Goal: Information Seeking & Learning: Learn about a topic

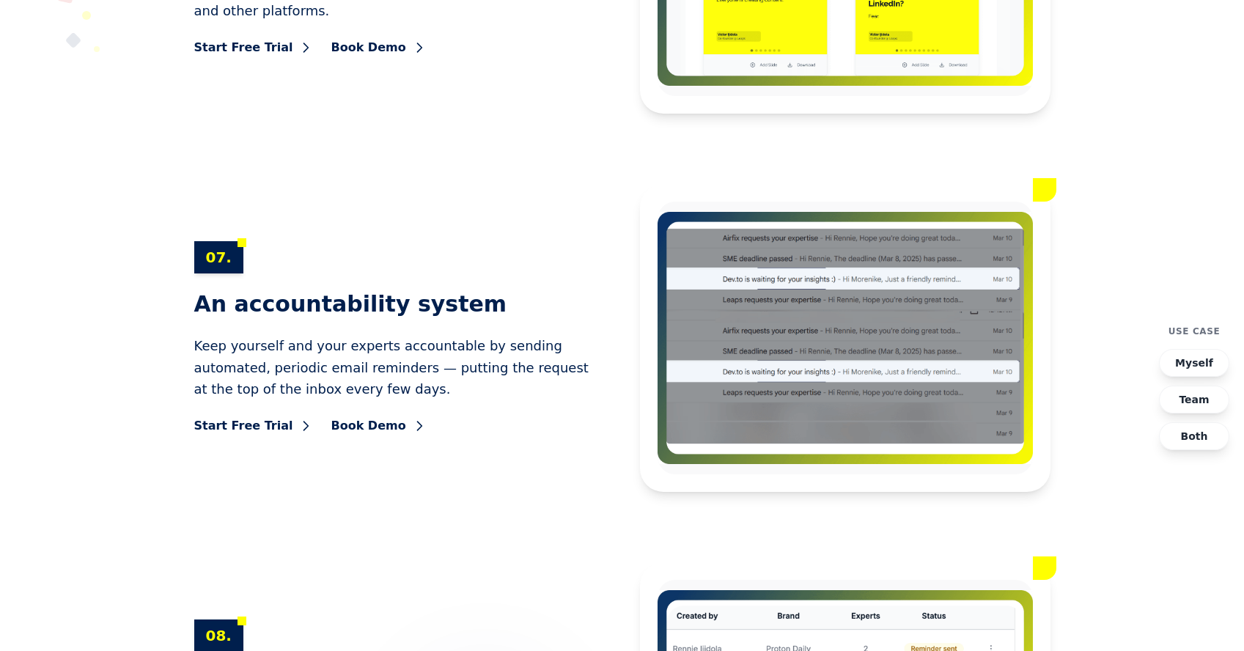
scroll to position [9757, 0]
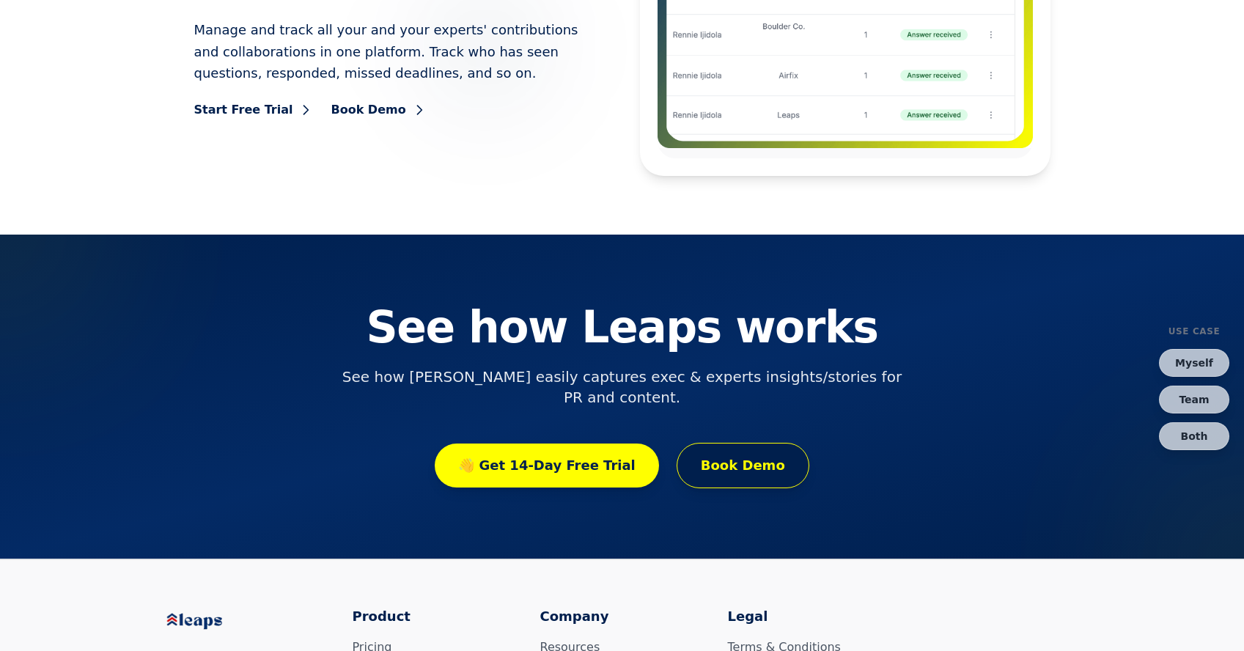
click at [586, 640] on link "Resources" at bounding box center [570, 647] width 60 height 14
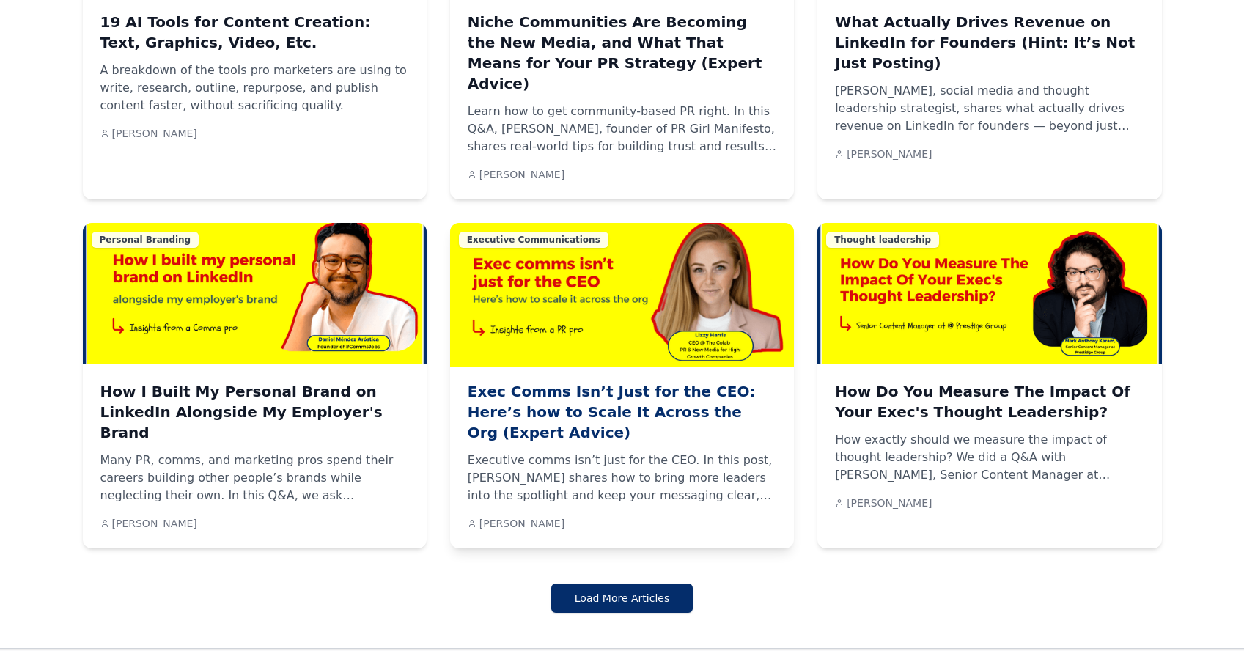
scroll to position [1298, 0]
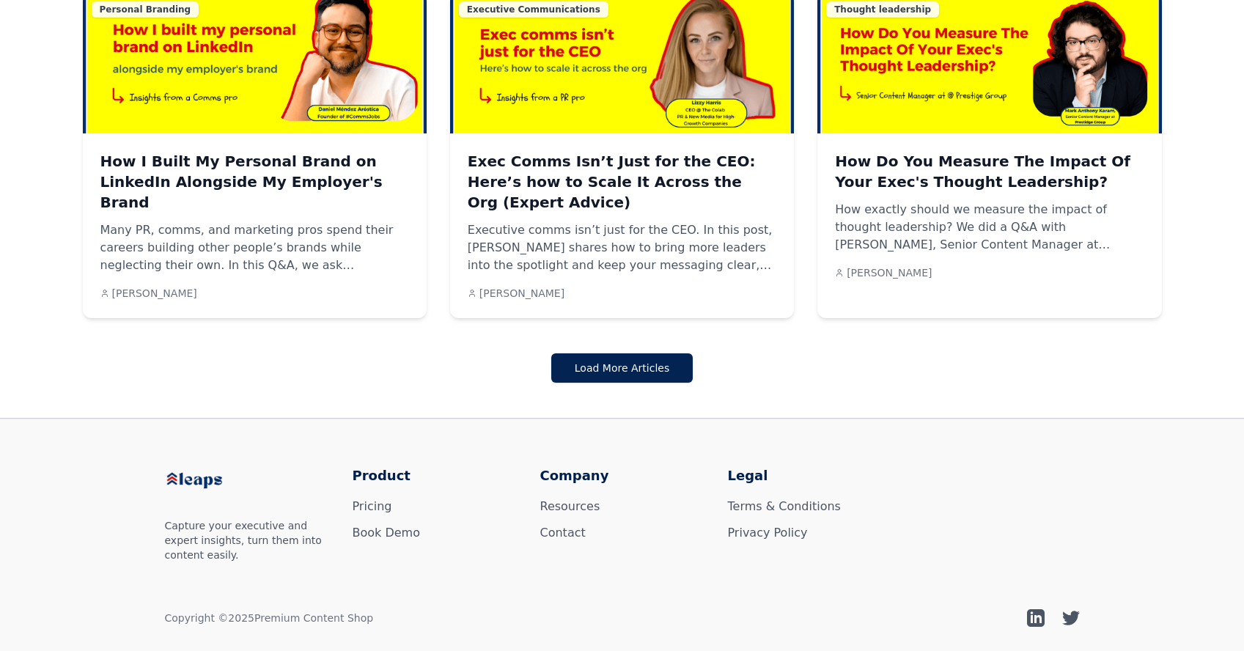
click at [673, 353] on button "Load More Articles" at bounding box center [621, 367] width 141 height 29
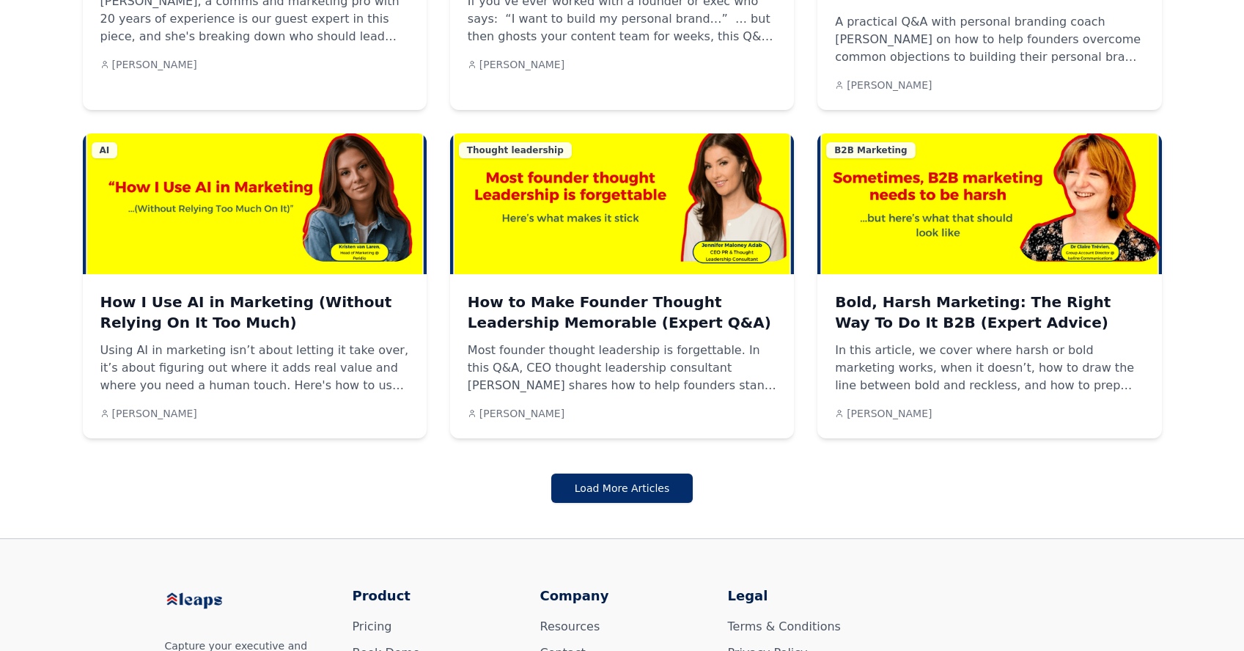
scroll to position [1864, 0]
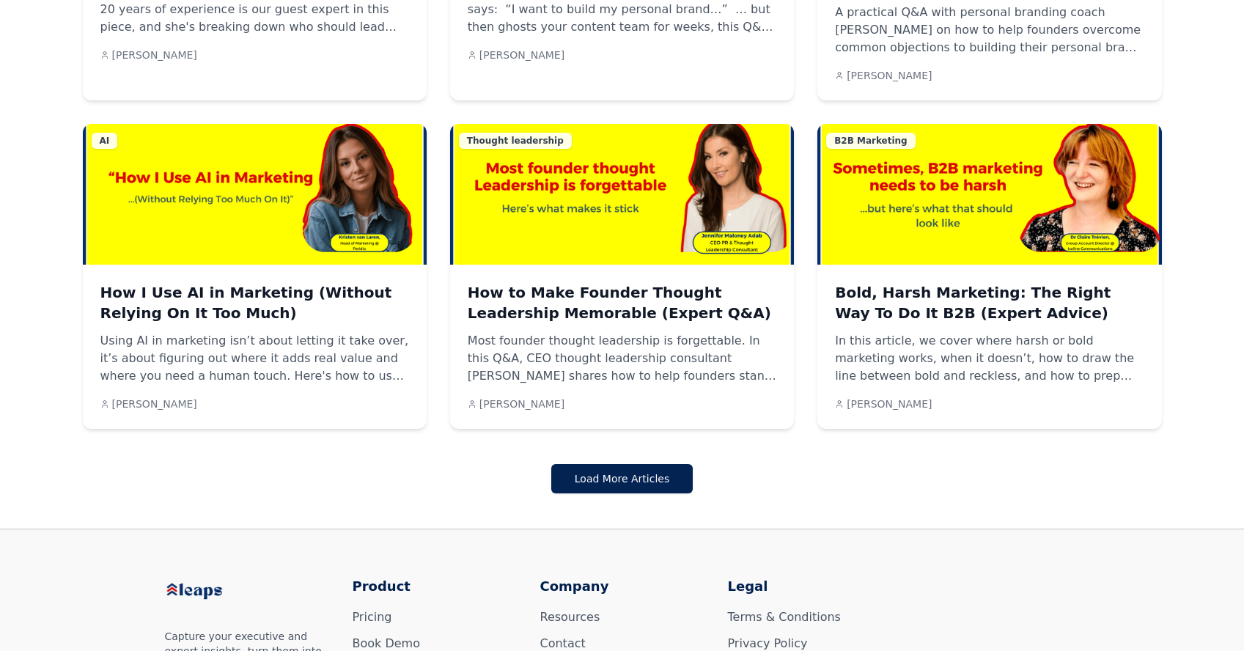
click at [650, 464] on button "Load More Articles" at bounding box center [621, 478] width 141 height 29
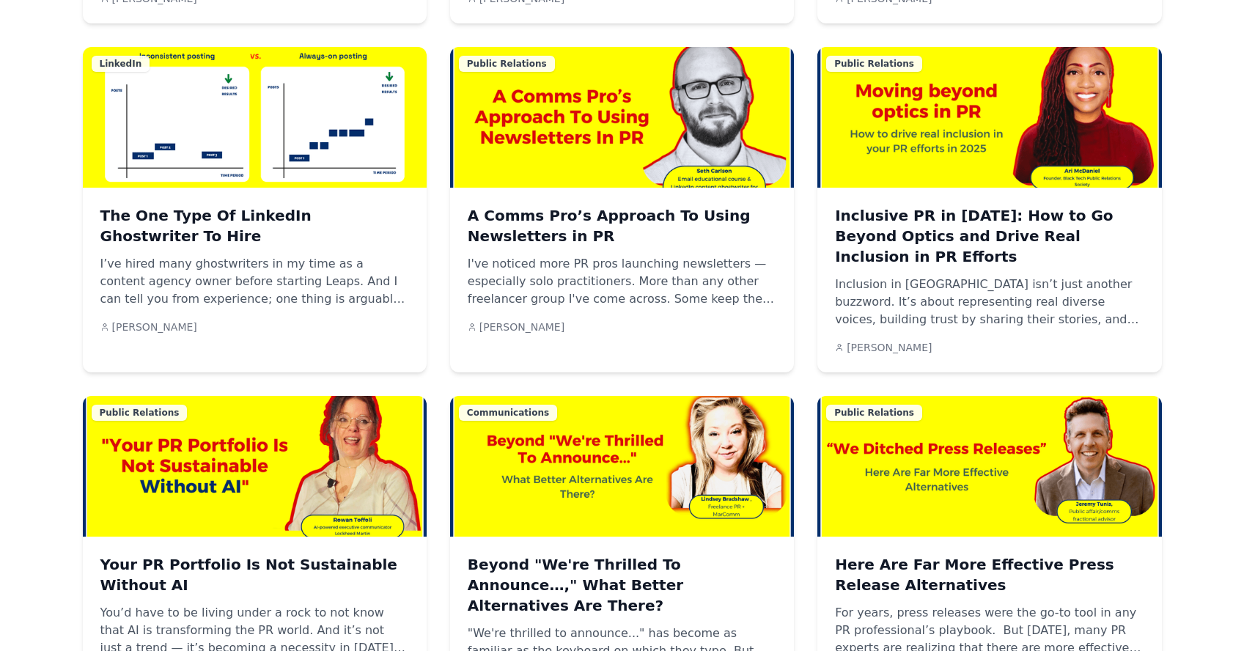
scroll to position [2612, 0]
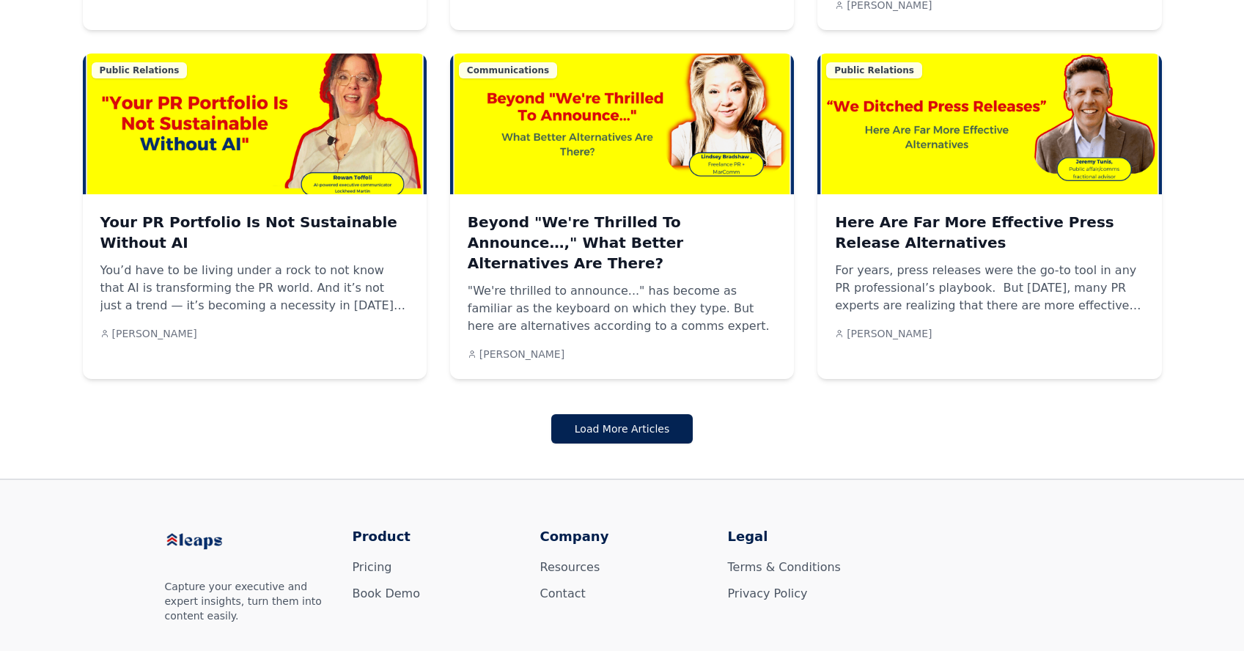
click at [664, 414] on button "Load More Articles" at bounding box center [621, 428] width 141 height 29
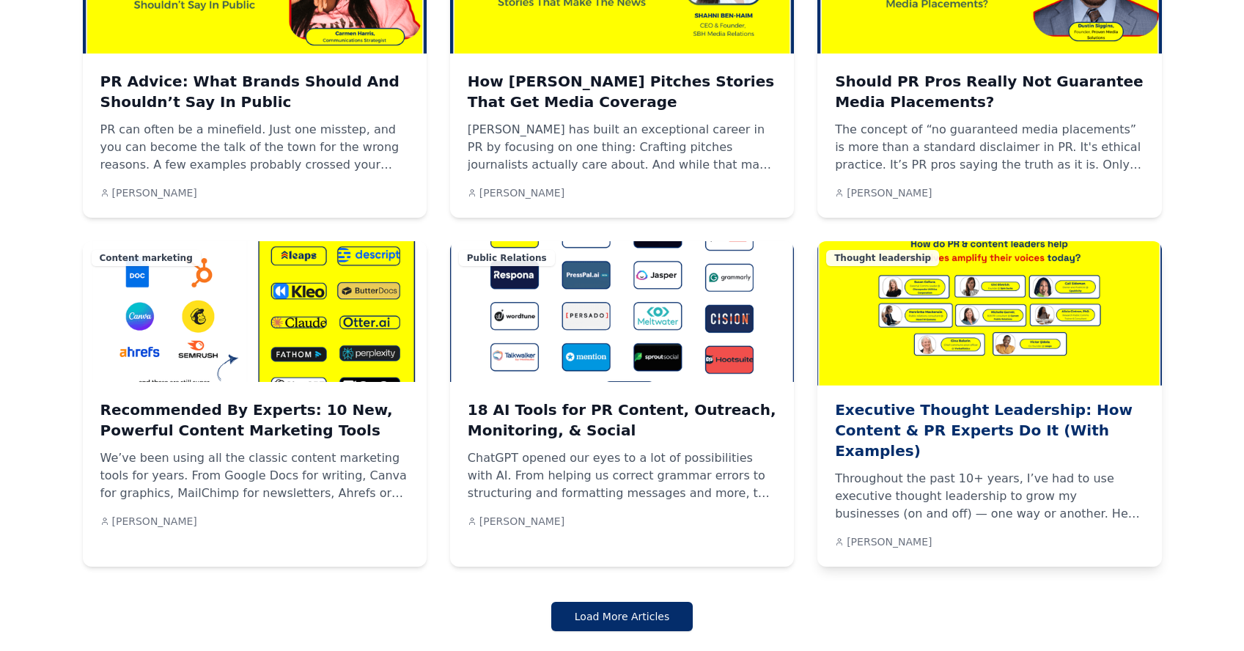
scroll to position [3218, 0]
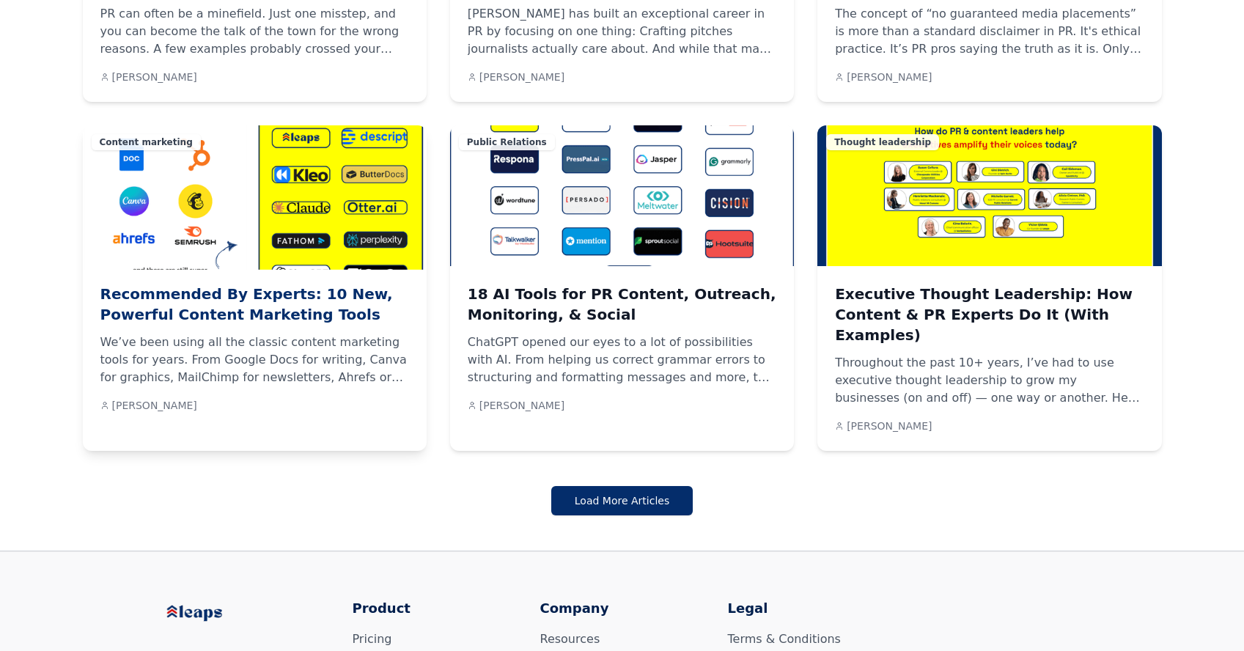
click at [223, 284] on h3 "Recommended By Experts: 10 New, Powerful Content Marketing Tools" at bounding box center [254, 304] width 309 height 41
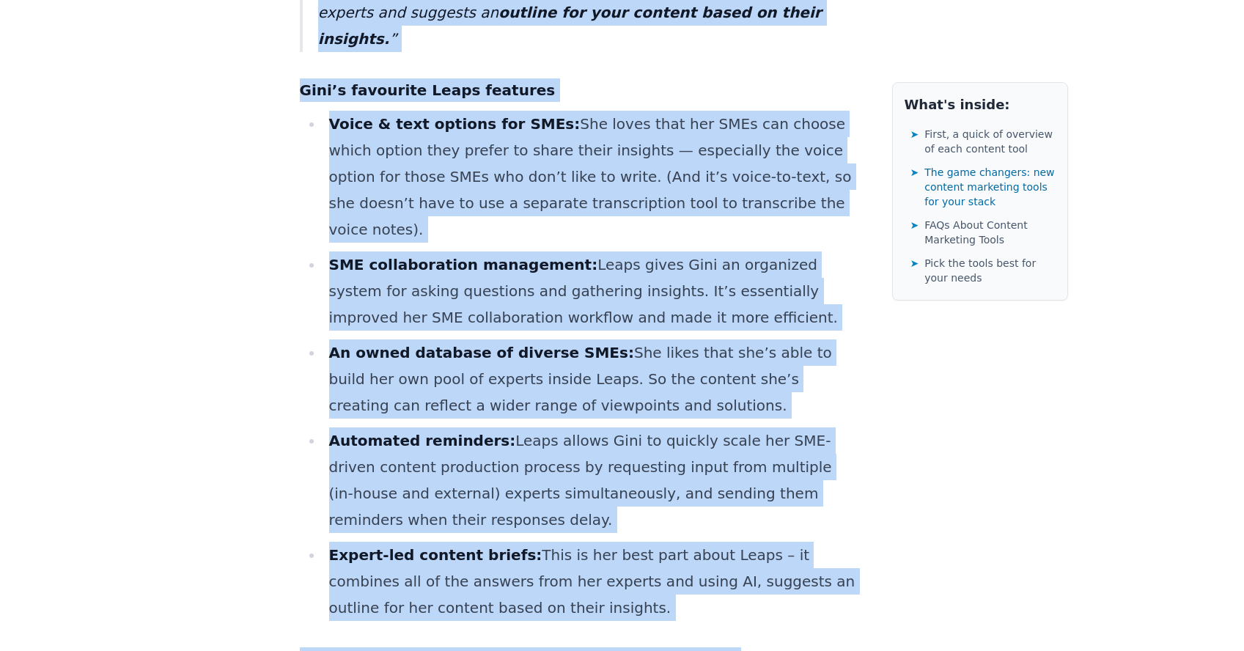
scroll to position [4339, 0]
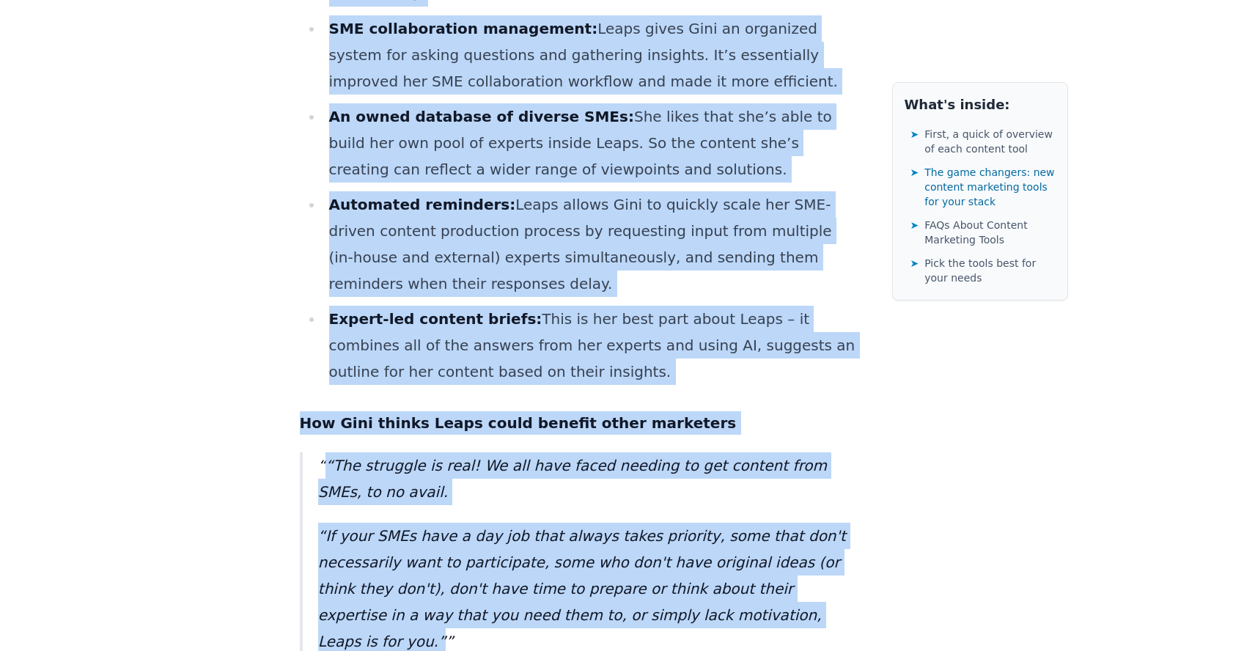
drag, startPoint x: 298, startPoint y: 214, endPoint x: 623, endPoint y: 508, distance: 438.1
copy div "Lor ipsu: do sita Conse ad elitse doeiusm temporin utlabore etdo mag aliquae ad…"
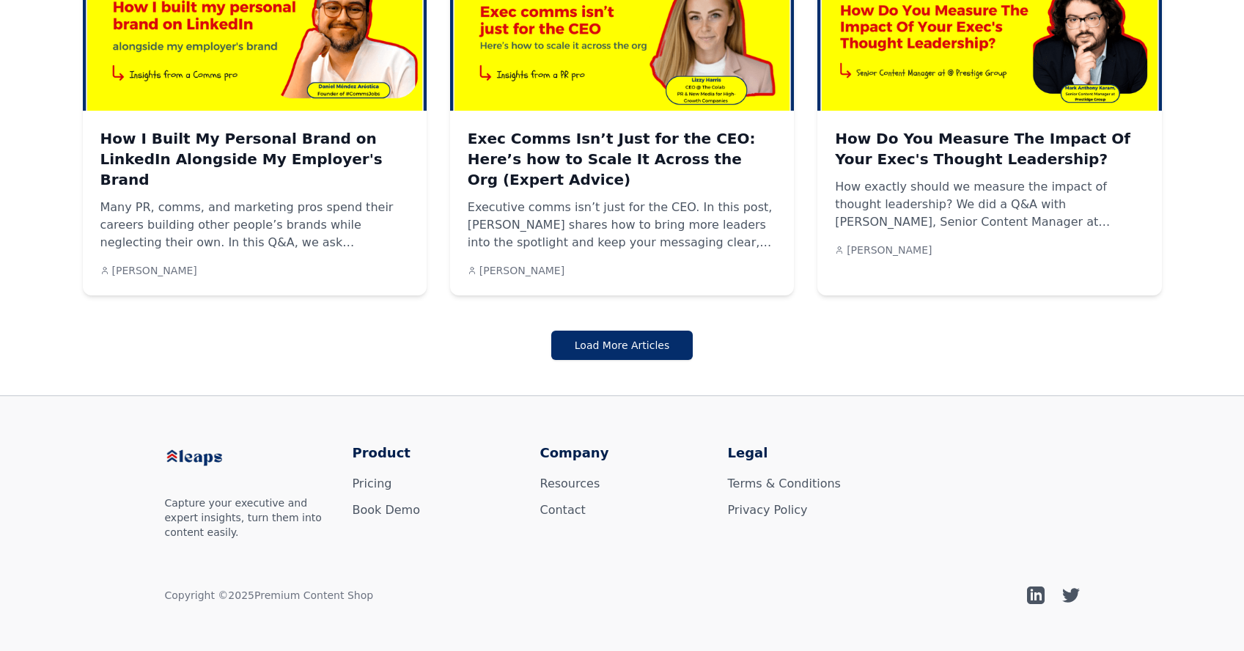
scroll to position [1298, 0]
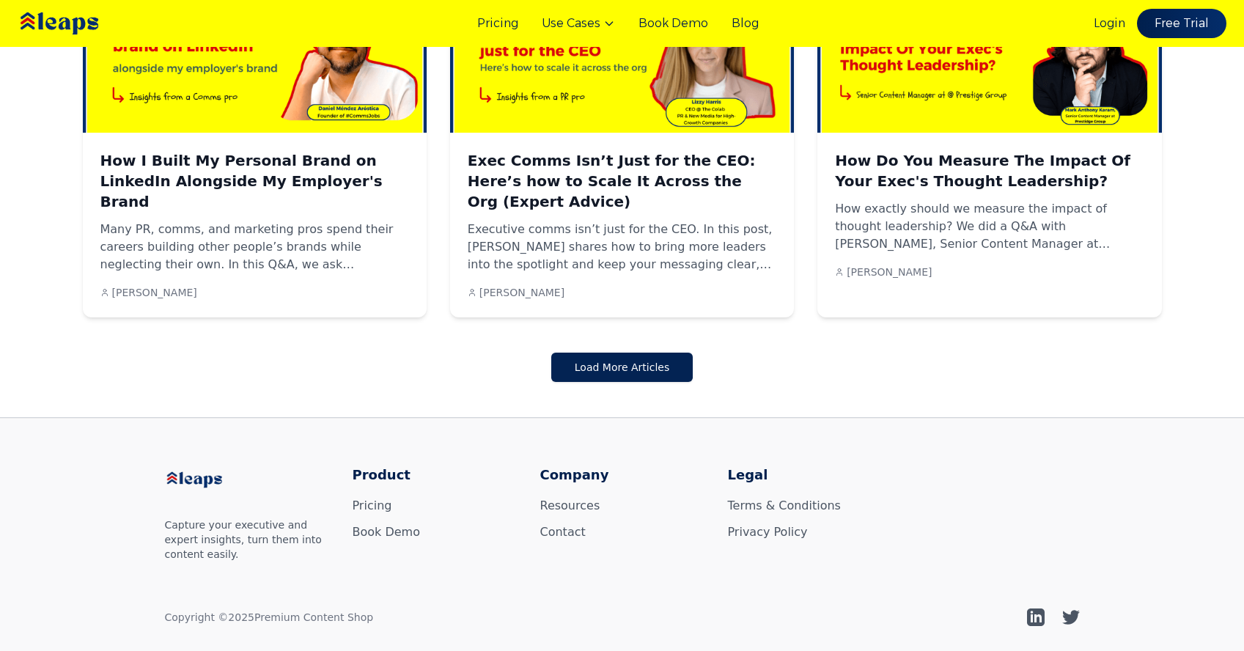
click at [650, 353] on button "Load More Articles" at bounding box center [621, 367] width 141 height 29
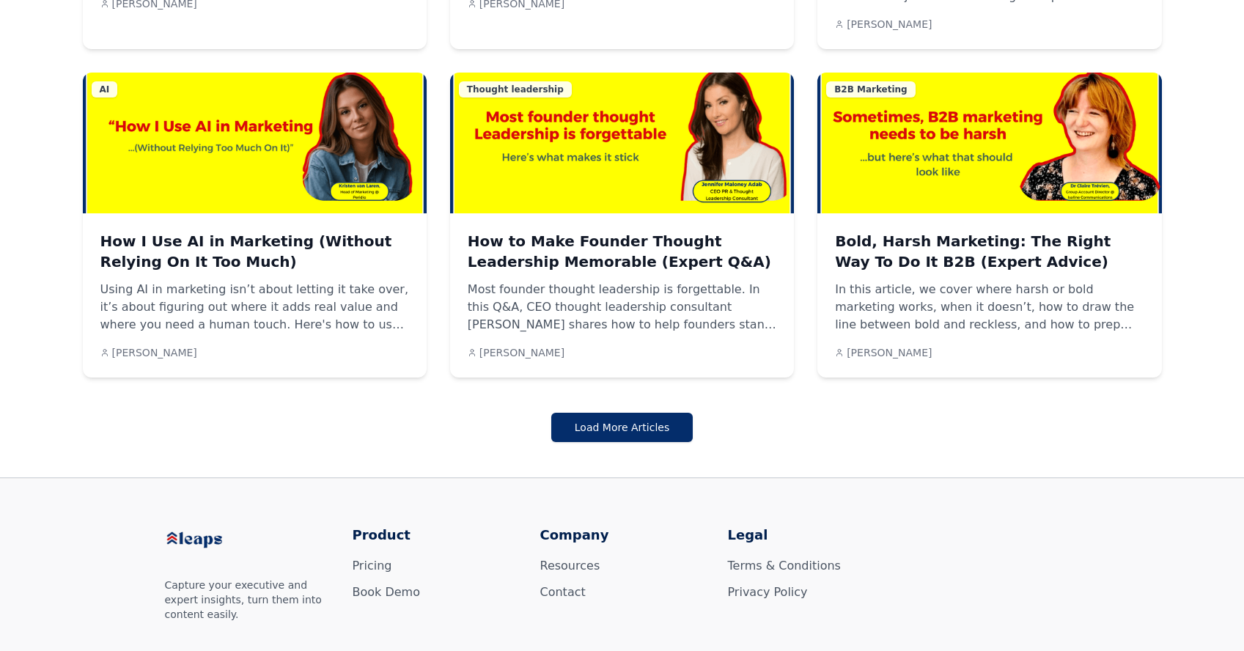
scroll to position [1955, 0]
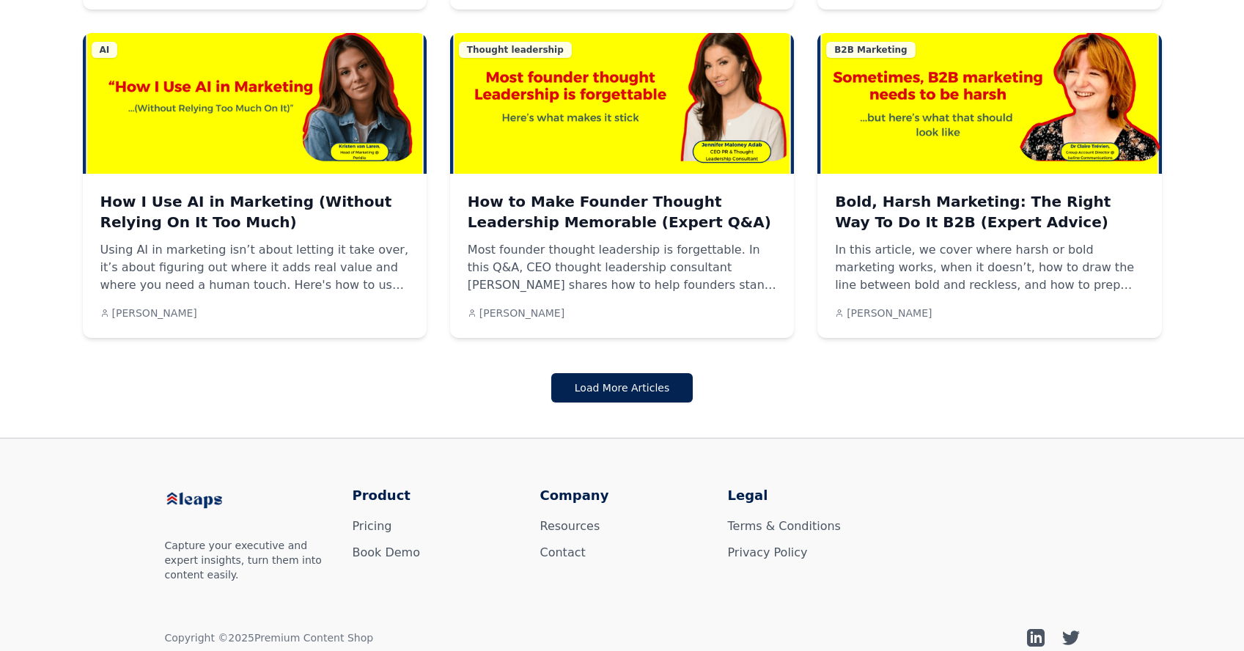
click at [680, 373] on button "Load More Articles" at bounding box center [621, 387] width 141 height 29
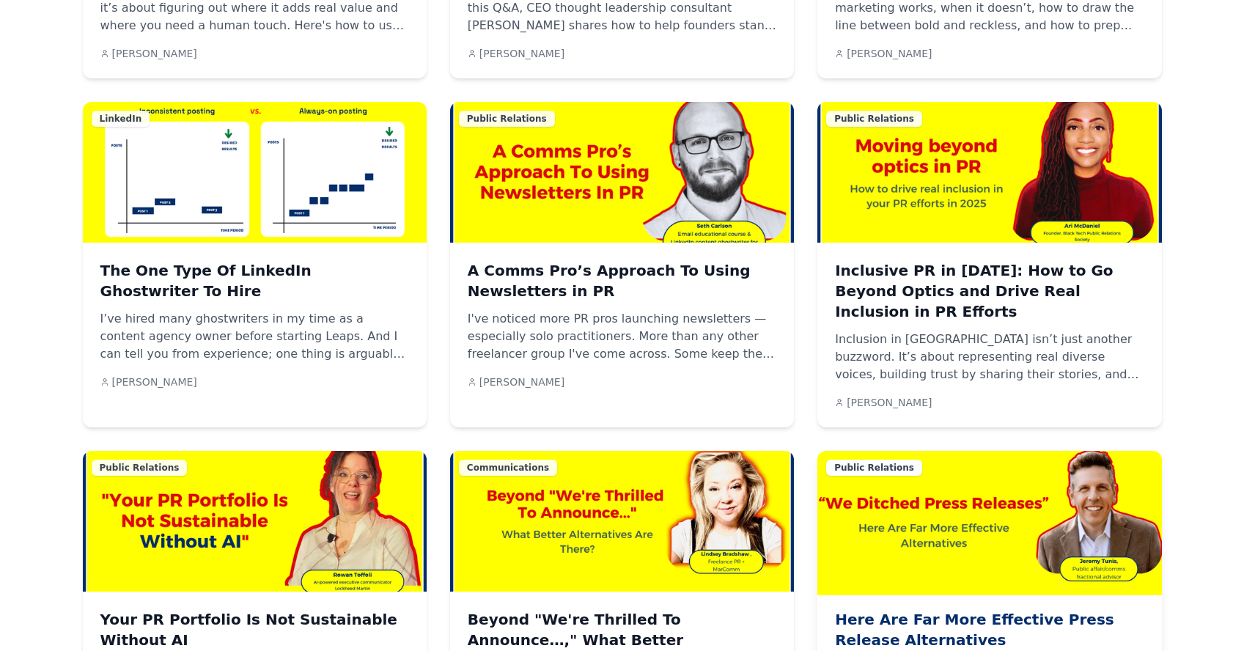
scroll to position [2542, 0]
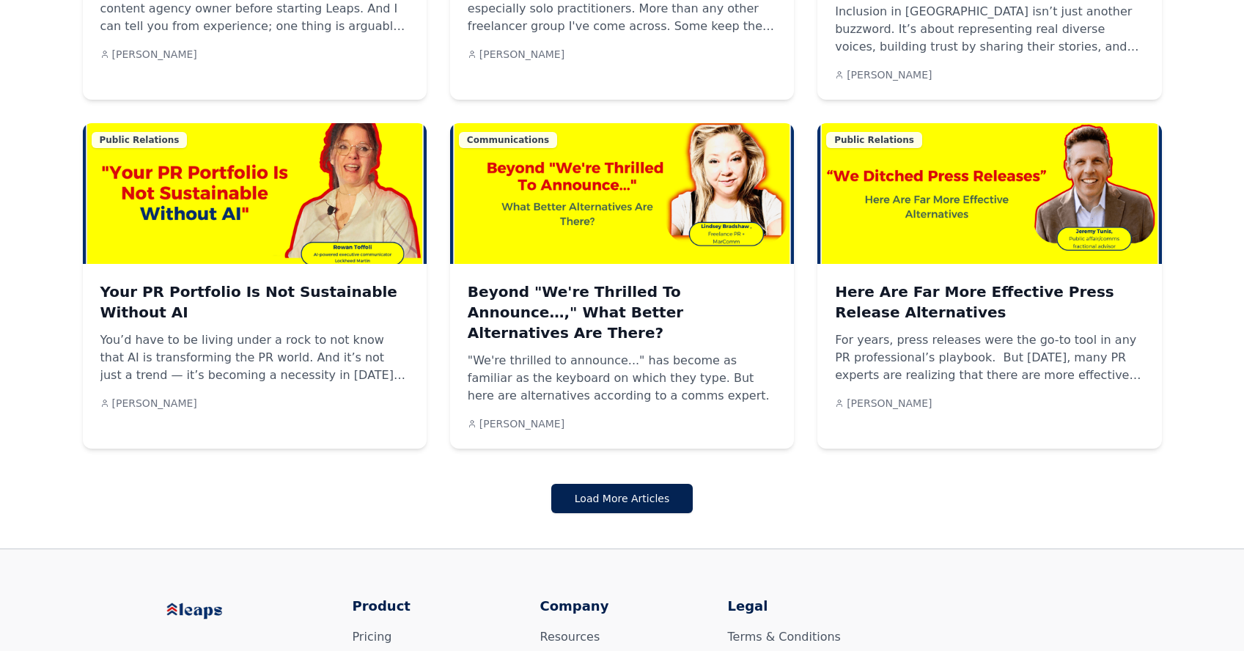
click at [625, 484] on button "Load More Articles" at bounding box center [621, 498] width 141 height 29
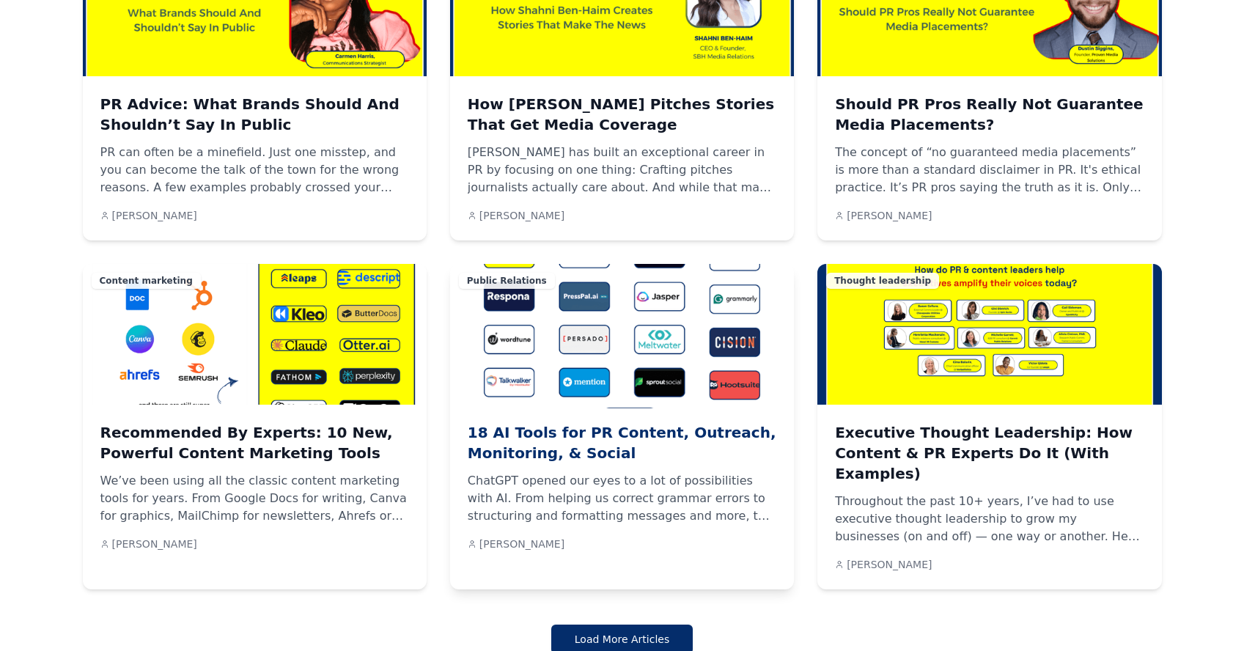
scroll to position [3089, 0]
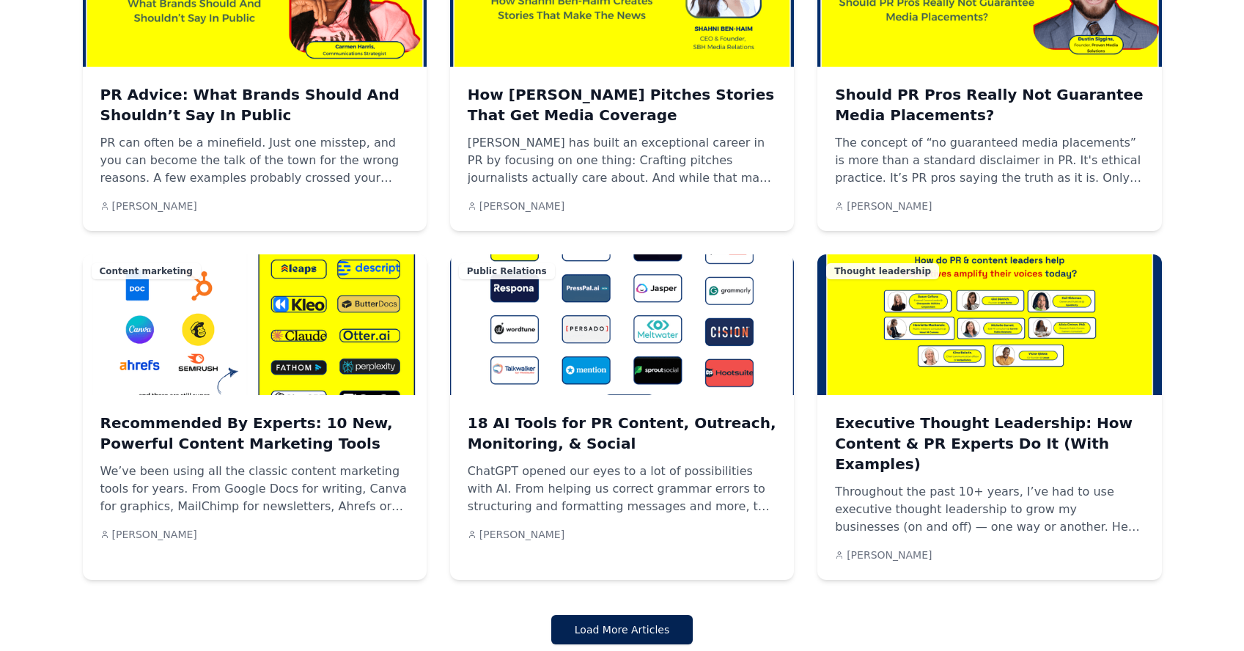
click at [644, 615] on button "Load More Articles" at bounding box center [621, 629] width 141 height 29
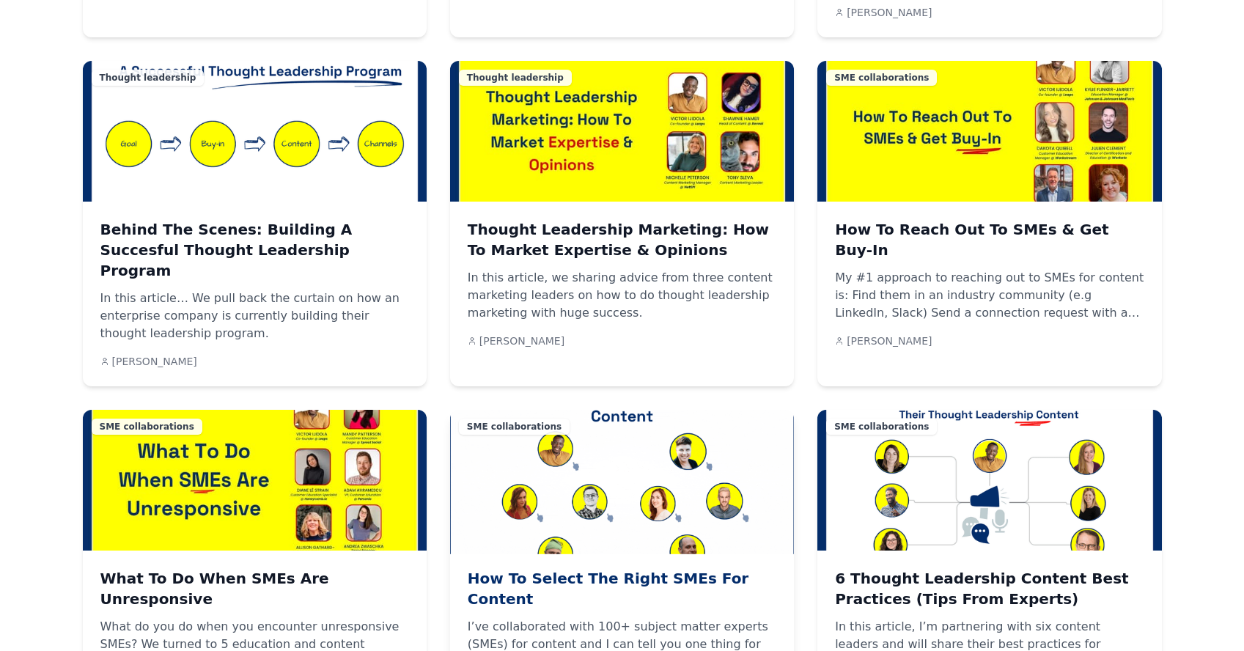
scroll to position [3726, 0]
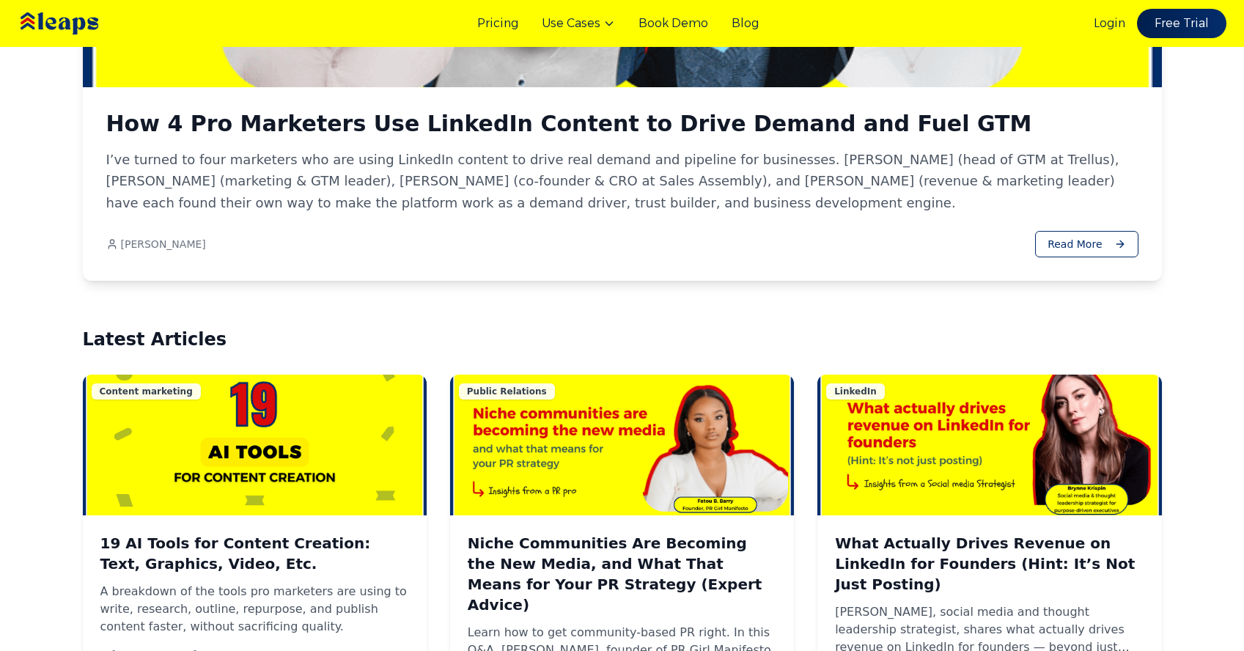
scroll to position [471, 0]
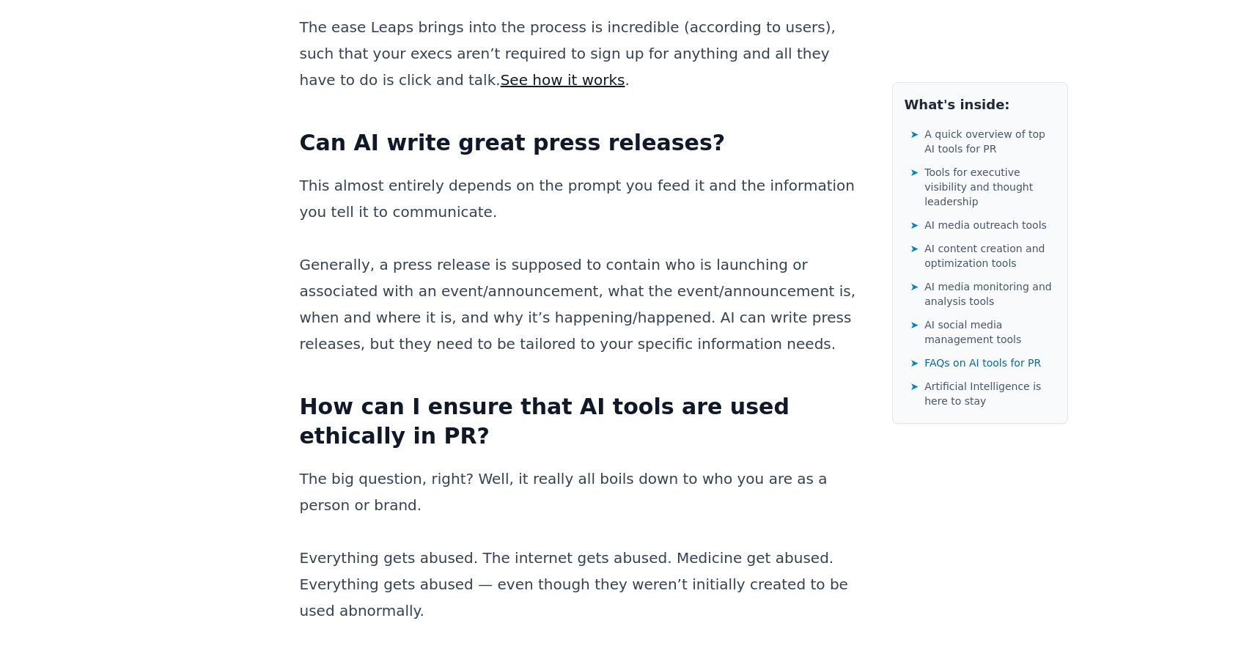
scroll to position [24078, 0]
